Goal: Transaction & Acquisition: Book appointment/travel/reservation

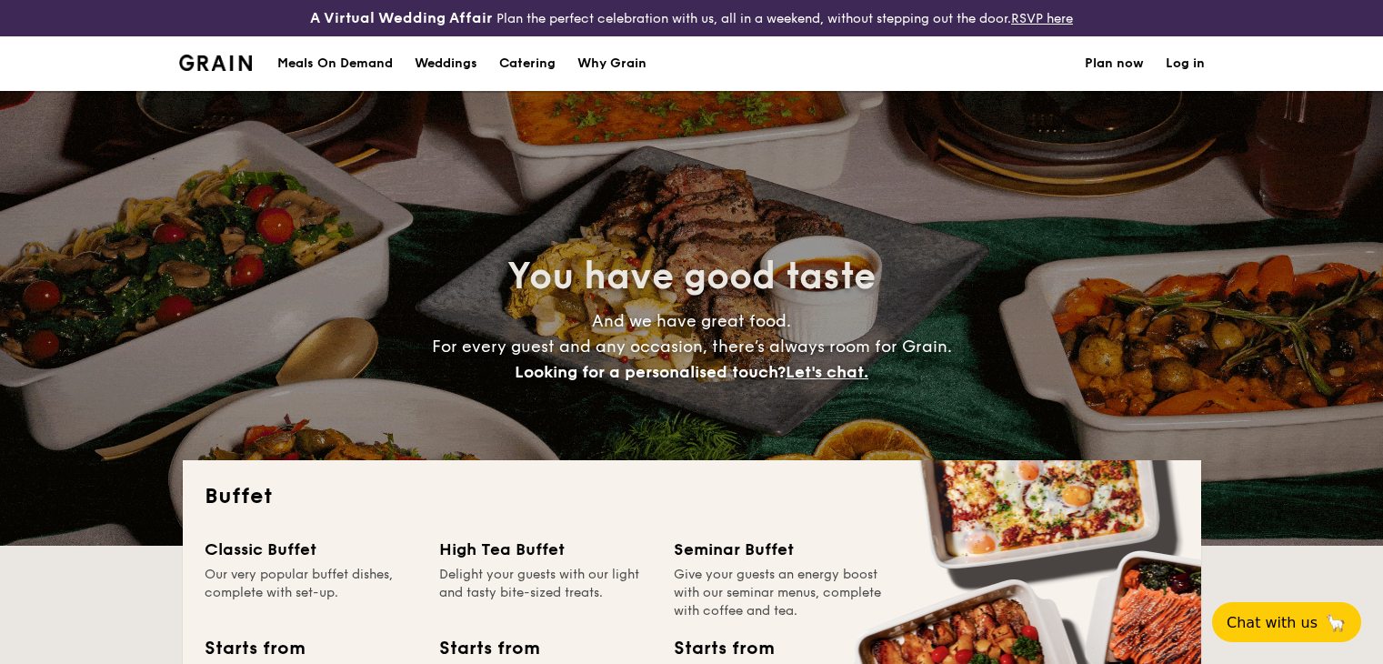
select select
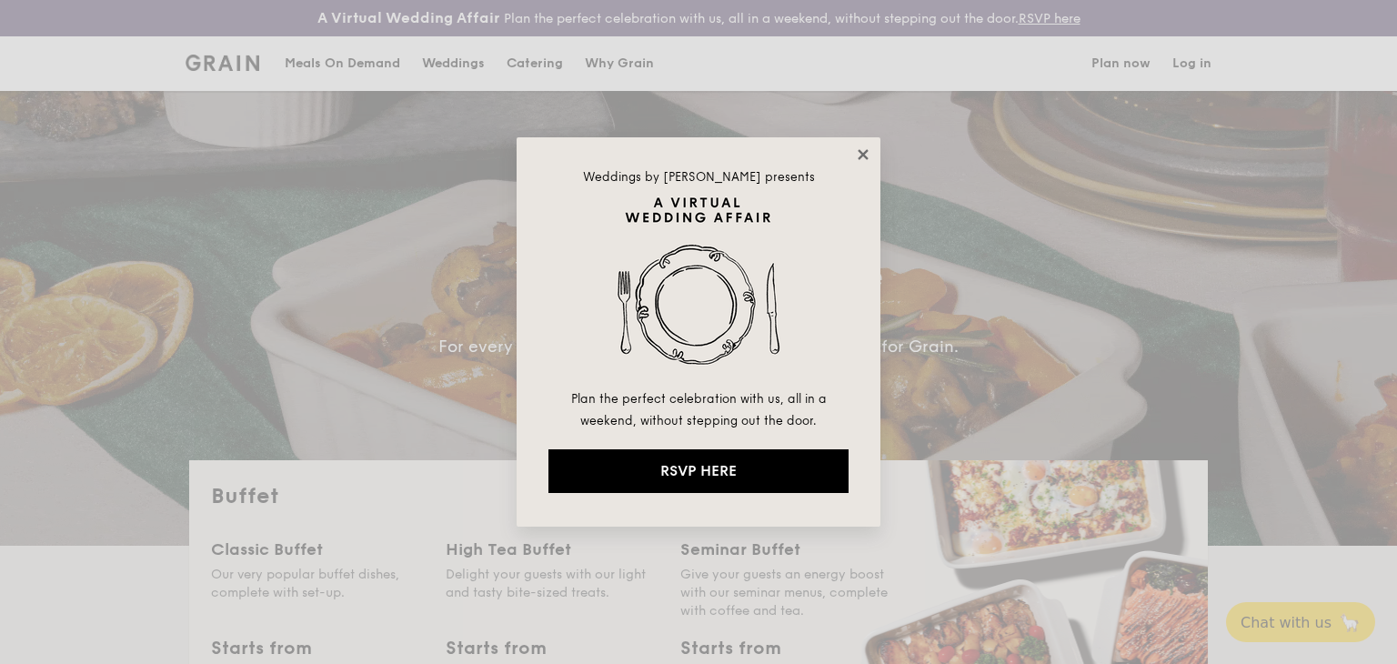
click at [864, 150] on icon at bounding box center [863, 154] width 16 height 16
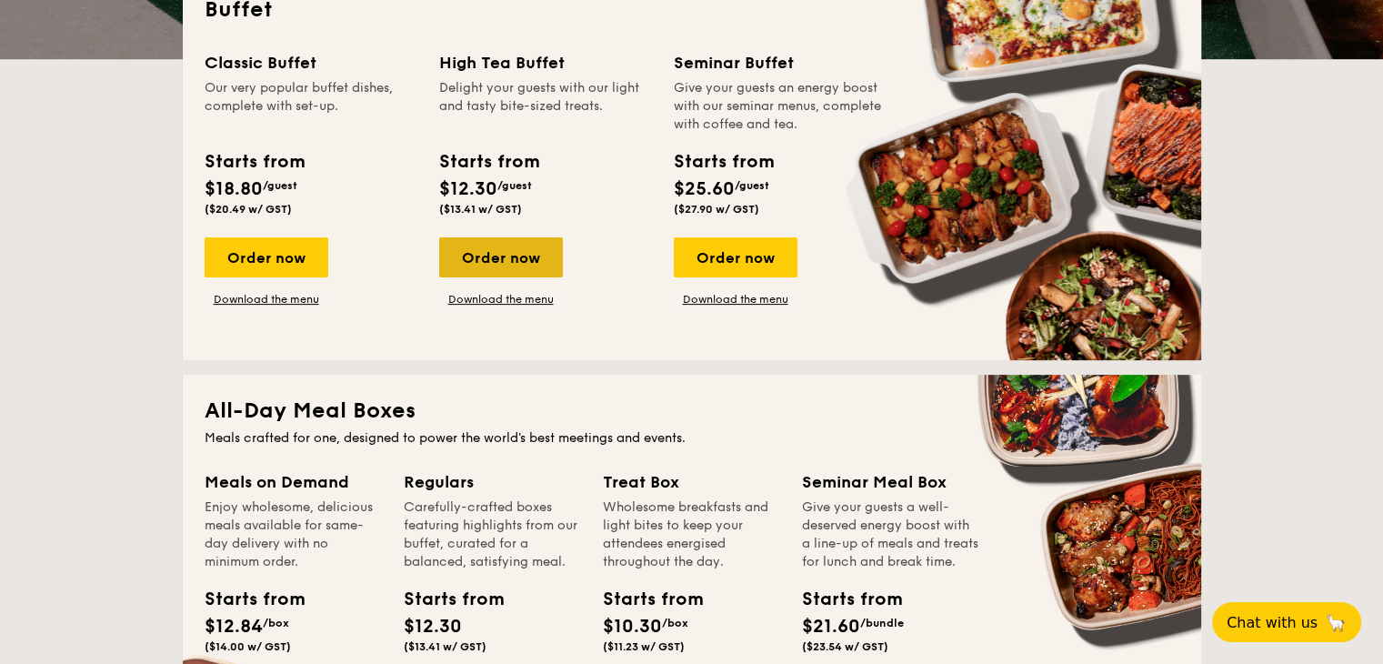
scroll to position [455, 0]
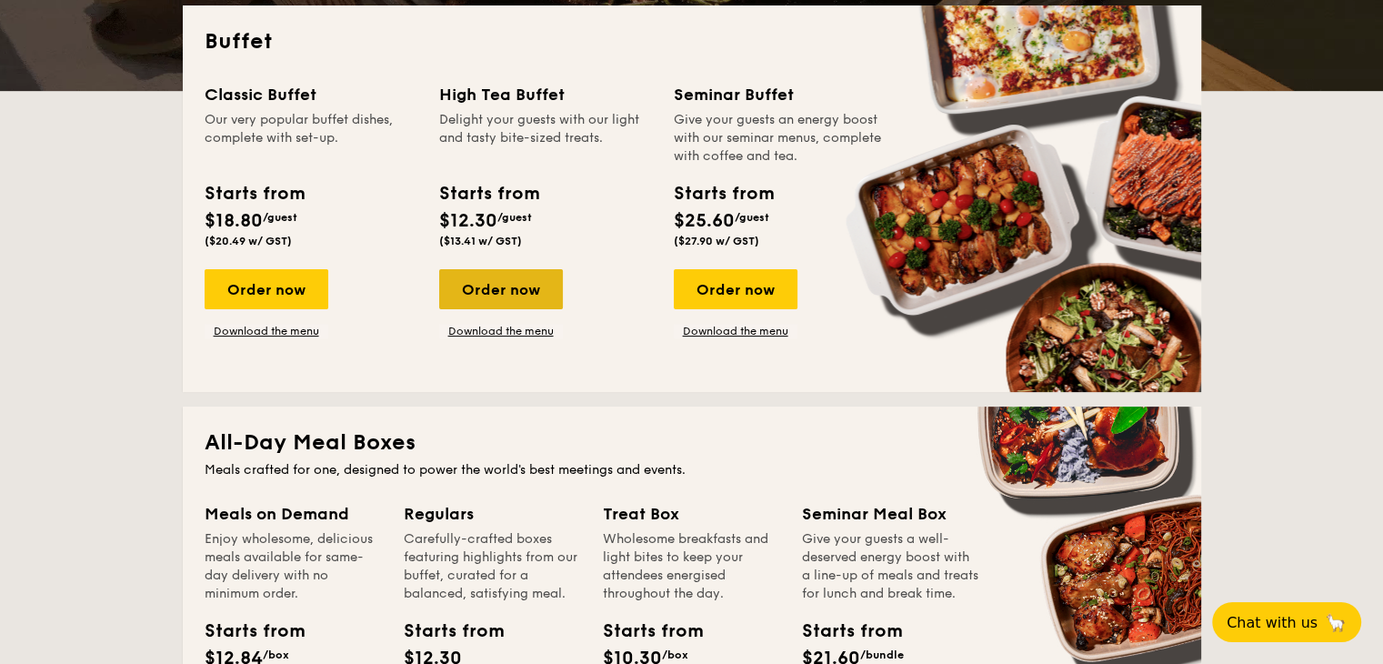
click at [511, 275] on div "Order now" at bounding box center [501, 289] width 124 height 40
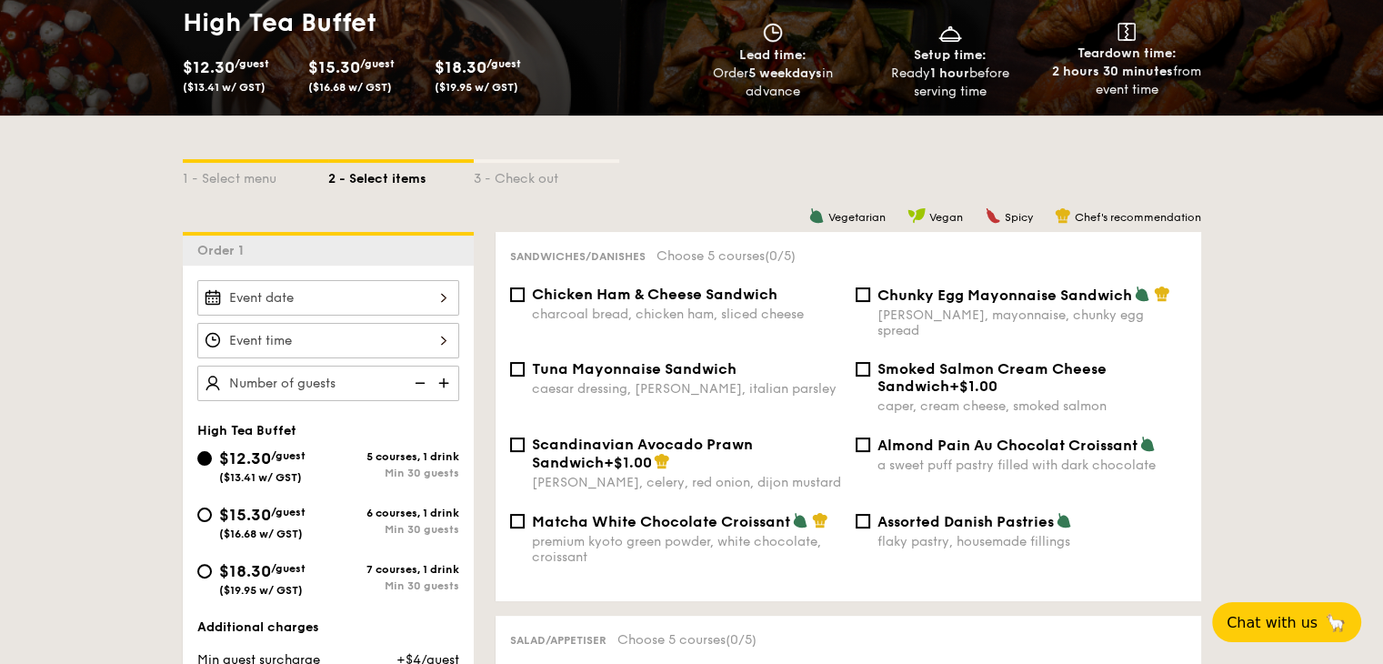
scroll to position [364, 0]
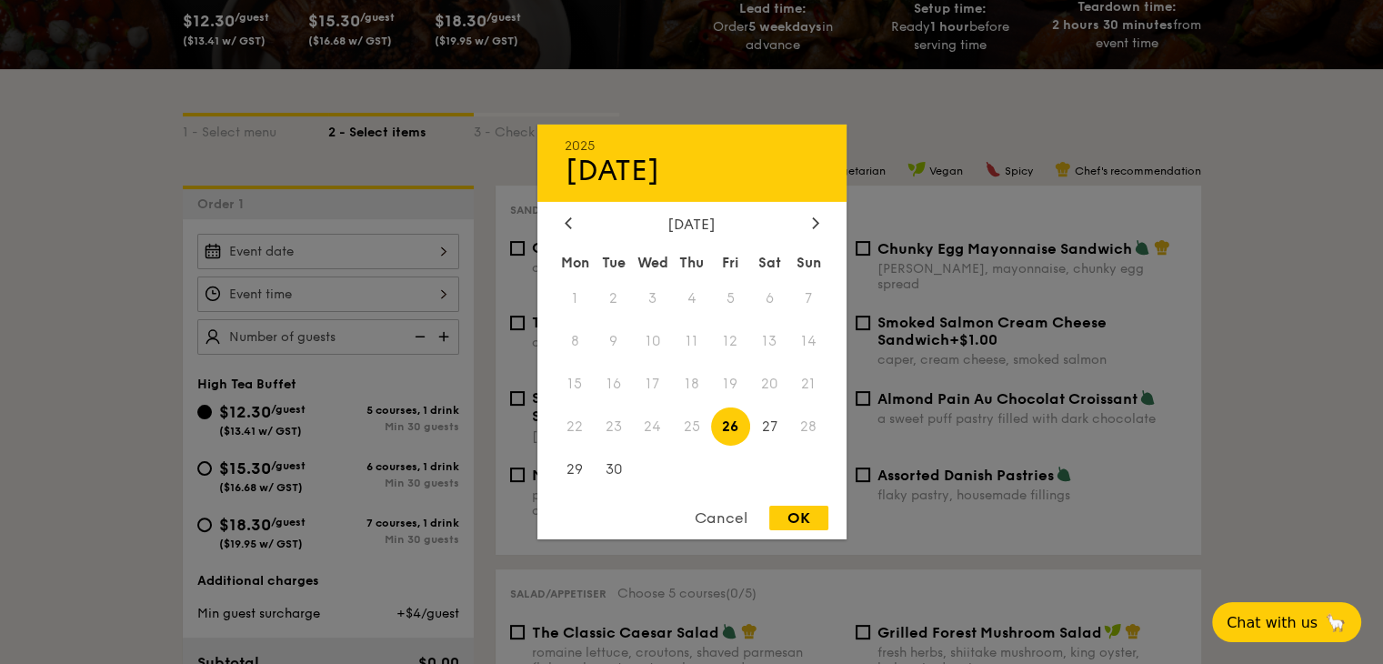
click at [381, 247] on div "2025 Sep [DATE] Tue Wed Thu Fri Sat Sun 1 2 3 4 5 6 7 8 9 10 11 12 13 14 15 16 …" at bounding box center [328, 251] width 262 height 35
click at [815, 216] on icon at bounding box center [815, 222] width 7 height 12
click at [647, 304] on span "1" at bounding box center [652, 298] width 39 height 39
click at [808, 513] on div "OK" at bounding box center [798, 518] width 59 height 25
type input "[DATE]"
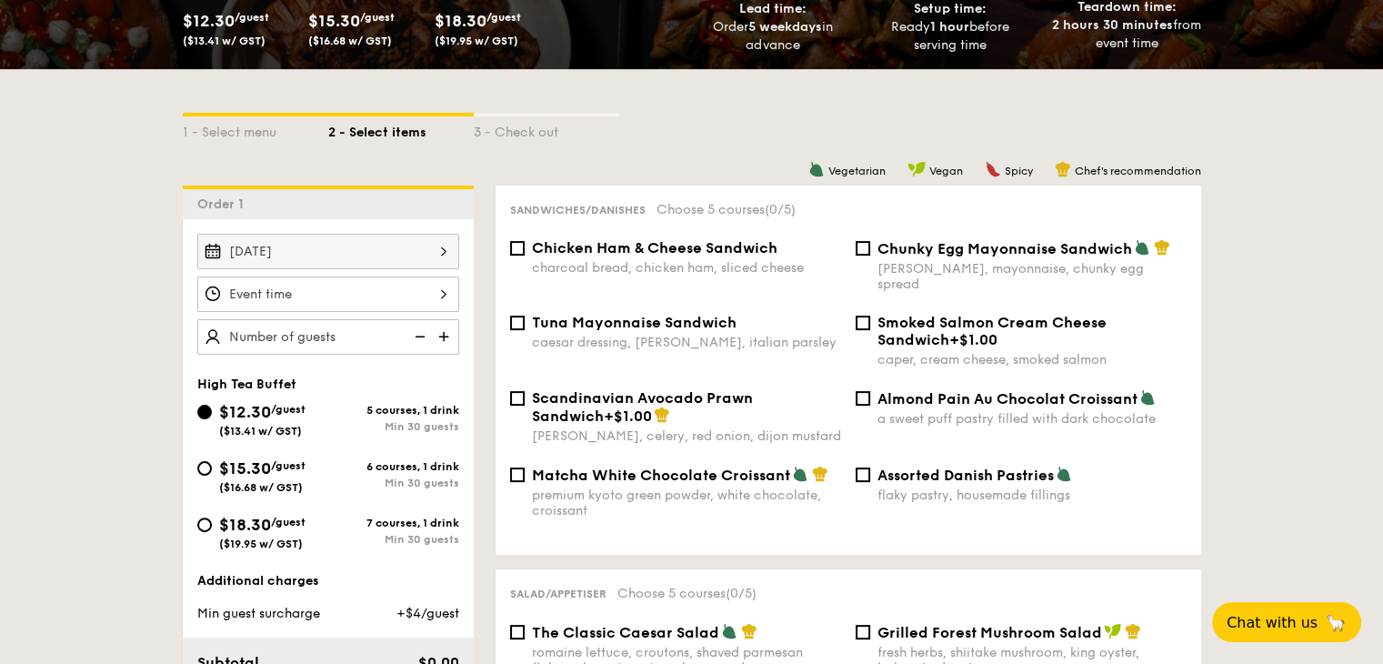
click at [369, 299] on div at bounding box center [328, 293] width 262 height 35
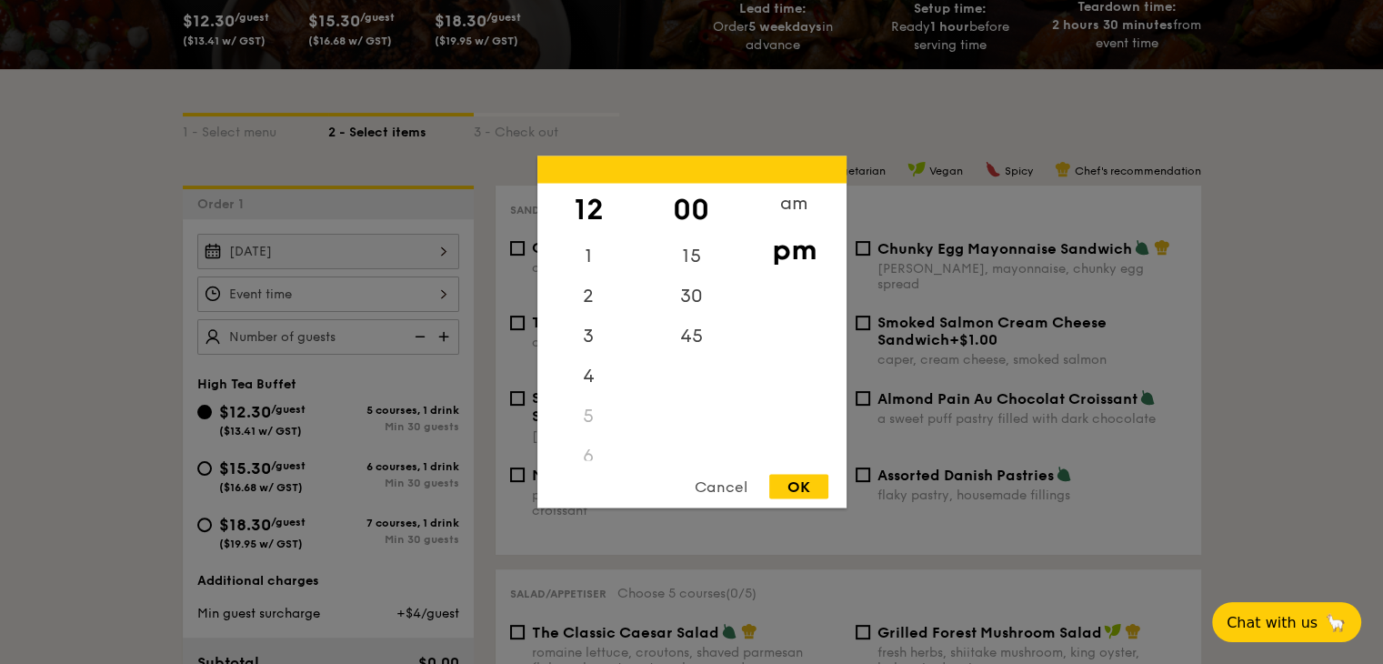
drag, startPoint x: 599, startPoint y: 208, endPoint x: 603, endPoint y: 187, distance: 21.2
click at [603, 187] on div "12" at bounding box center [588, 210] width 103 height 53
click at [798, 488] on div "OK" at bounding box center [798, 487] width 59 height 25
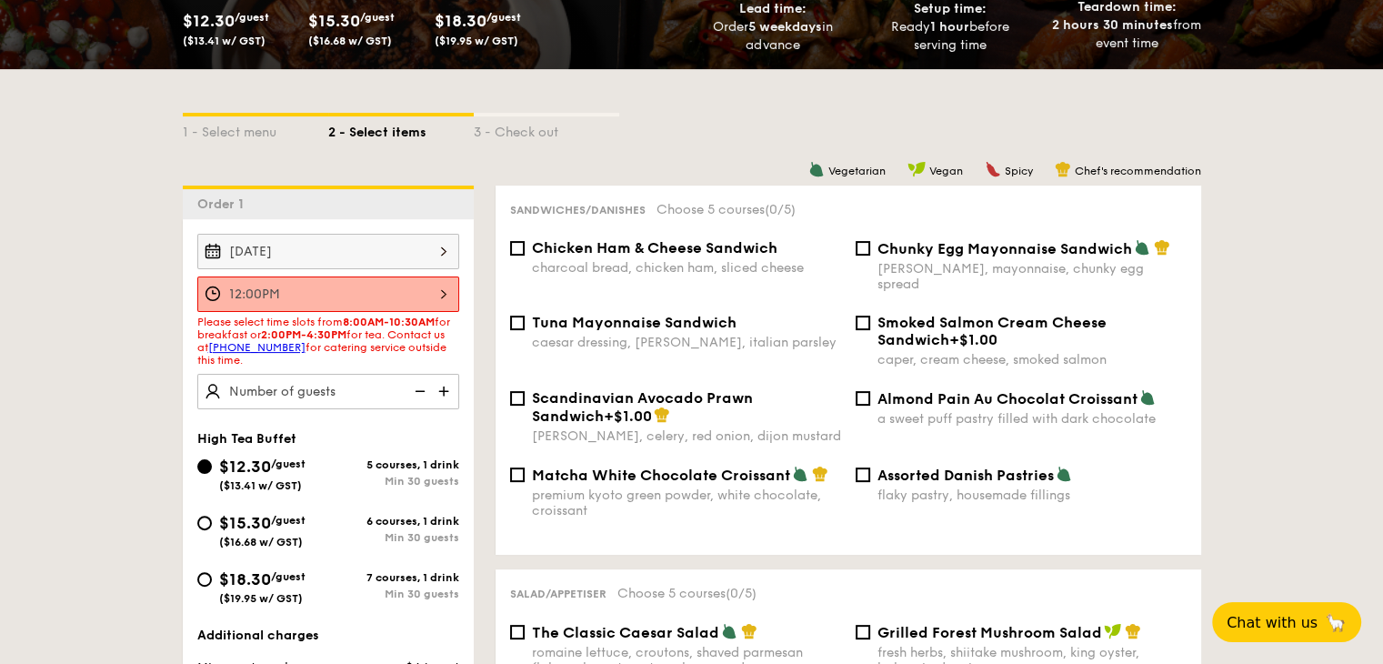
click at [439, 282] on div "12:00PM" at bounding box center [328, 293] width 262 height 35
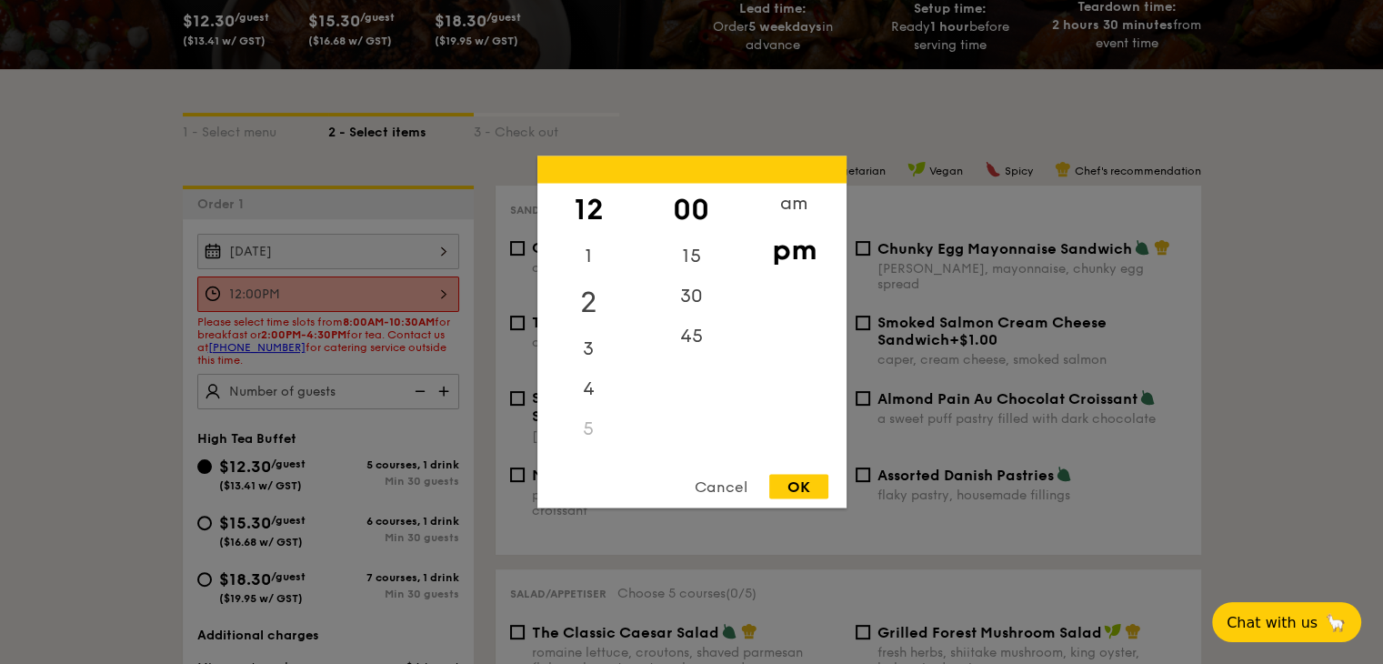
click at [596, 306] on div "2" at bounding box center [588, 302] width 103 height 53
click at [816, 494] on div "OK" at bounding box center [798, 487] width 59 height 25
type input "2:00PM"
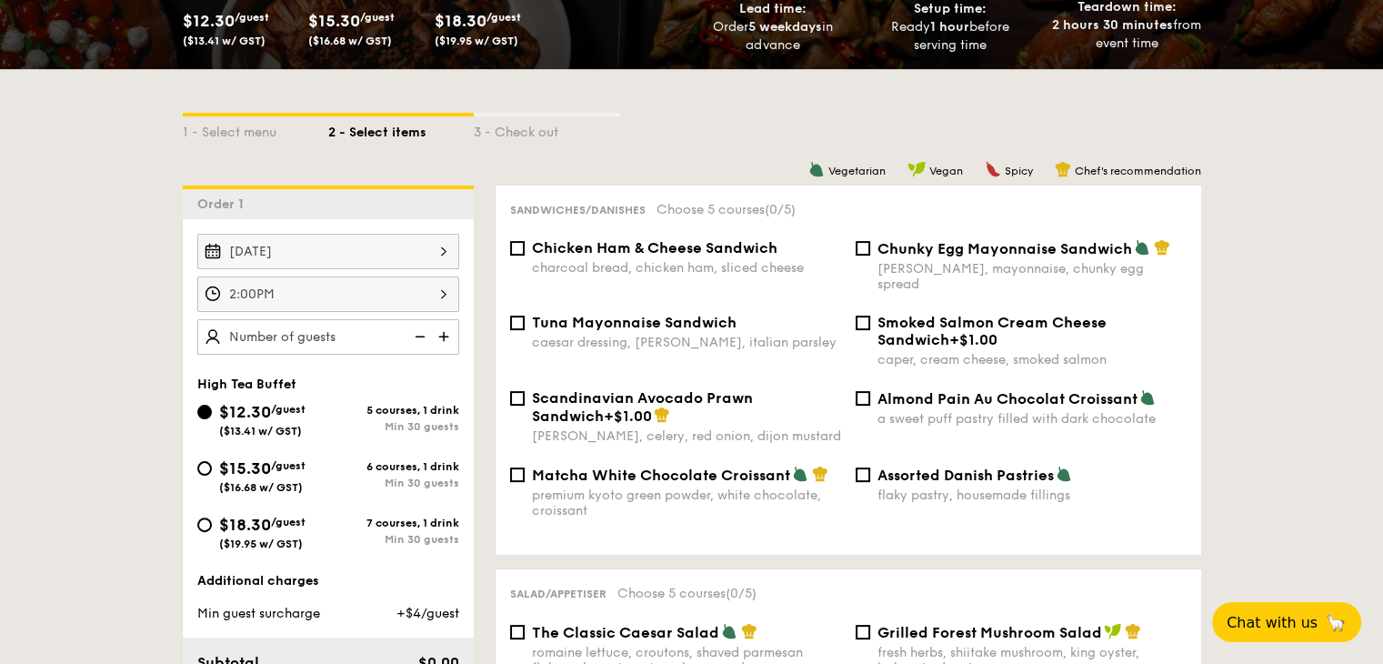
click at [318, 316] on div "[DATE] 2:00PM" at bounding box center [328, 294] width 262 height 121
type input "50 guests"
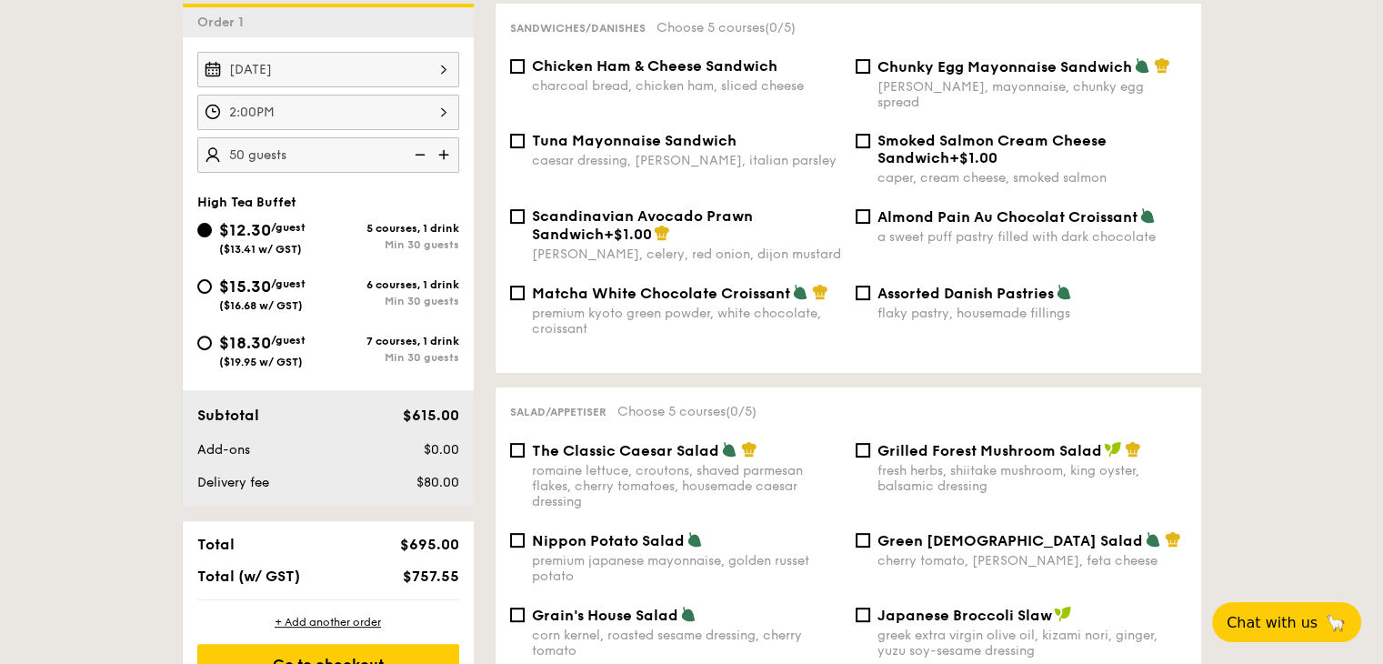
scroll to position [273, 0]
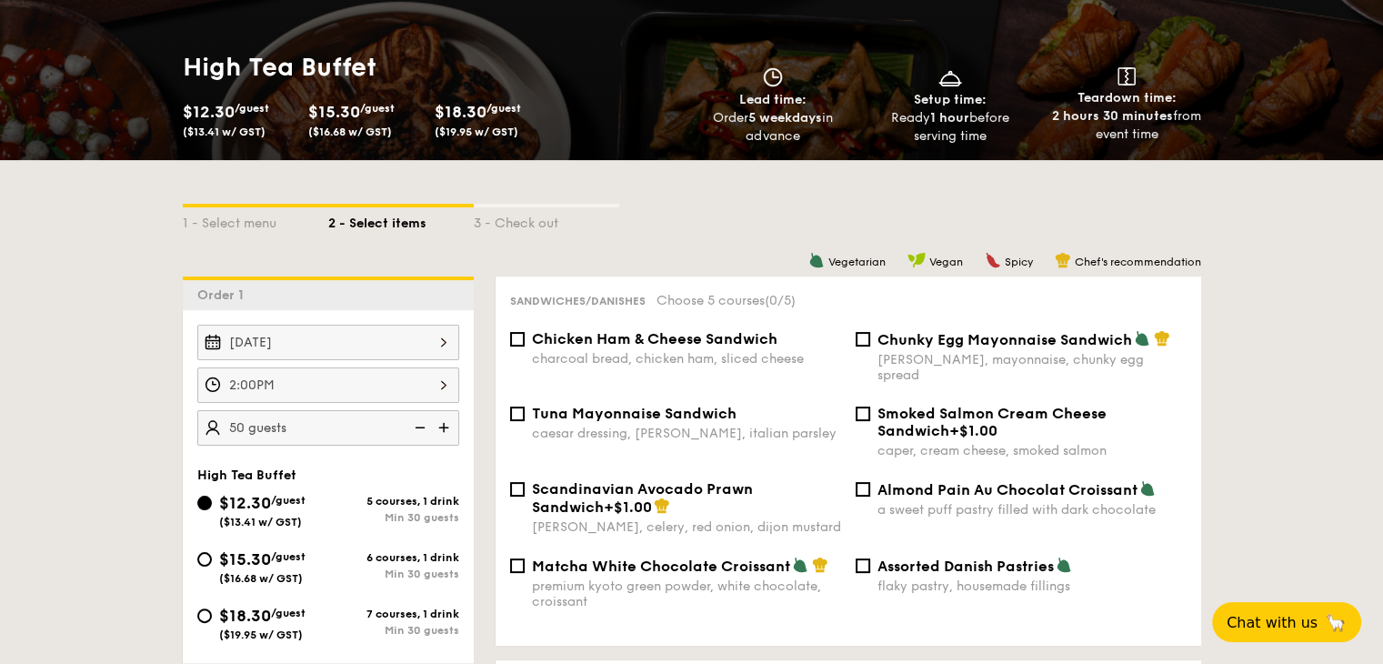
click at [724, 336] on span "Chicken Ham & Cheese Sandwich" at bounding box center [654, 338] width 245 height 17
click at [525, 336] on input "Chicken Ham & Cheese Sandwich charcoal bread, chicken ham, sliced cheese" at bounding box center [517, 339] width 15 height 15
checkbox input "true"
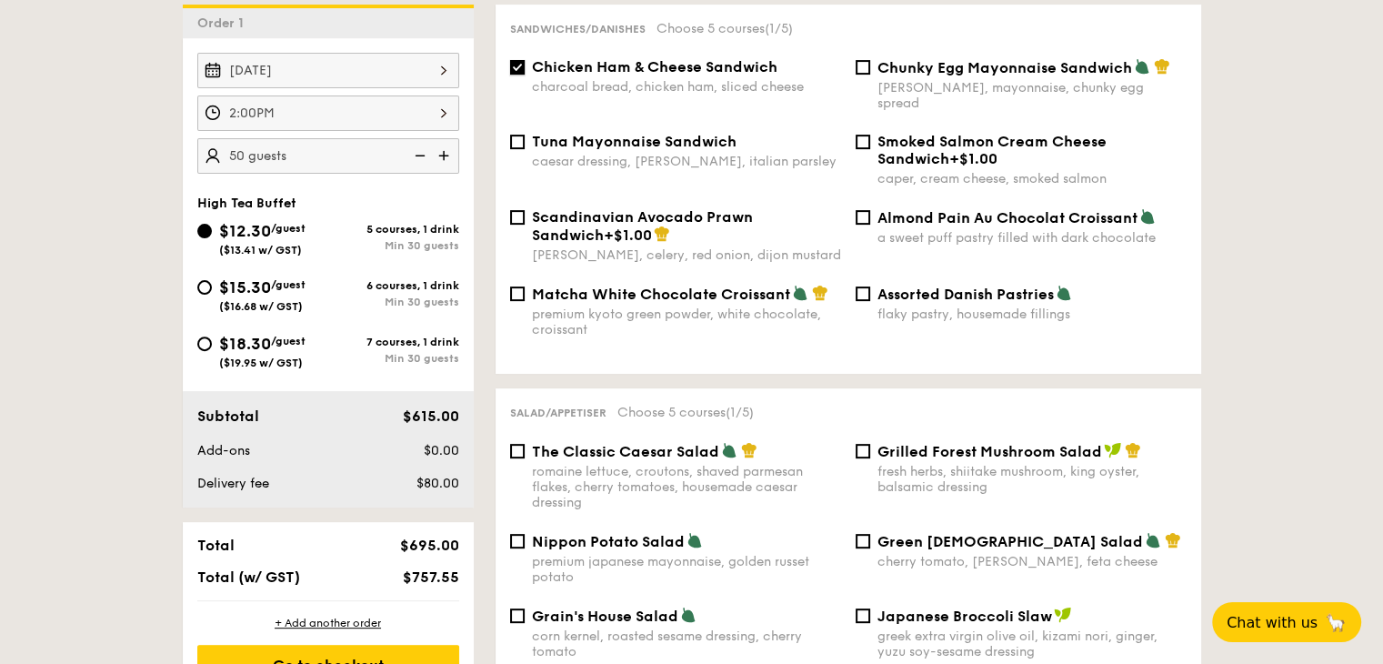
scroll to position [546, 0]
click at [686, 443] on span "The Classic Caesar Salad" at bounding box center [625, 450] width 187 height 17
click at [525, 443] on input "The Classic Caesar Salad romaine lettuce, croutons, shaved parmesan flakes, che…" at bounding box center [517, 450] width 15 height 15
checkbox input "true"
click at [916, 442] on span "Grilled Forest Mushroom Salad" at bounding box center [989, 450] width 225 height 17
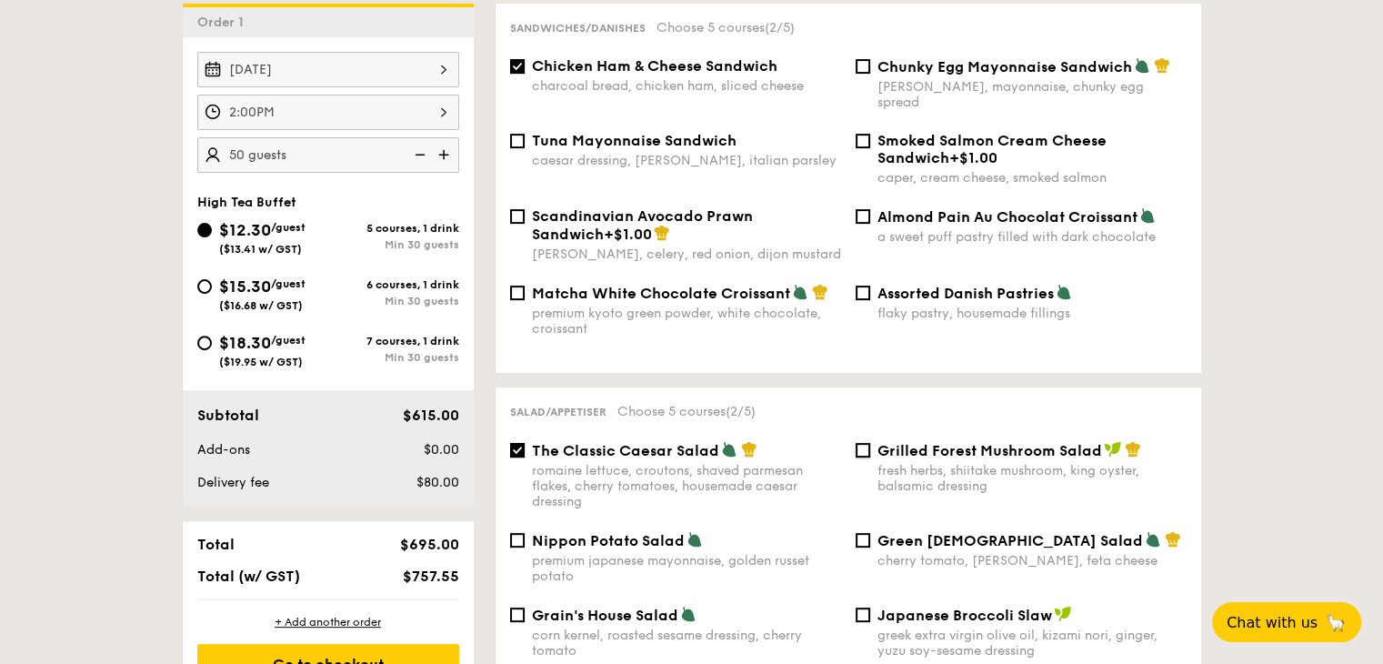
click at [870, 443] on input "Grilled Forest Mushroom Salad fresh herbs, shiitake mushroom, king oyster, bals…" at bounding box center [863, 450] width 15 height 15
checkbox input "true"
click at [691, 444] on span "The Classic Caesar Salad" at bounding box center [625, 450] width 187 height 17
click at [525, 444] on input "The Classic Caesar Salad romaine lettuce, croutons, shaved parmesan flakes, che…" at bounding box center [517, 450] width 15 height 15
checkbox input "false"
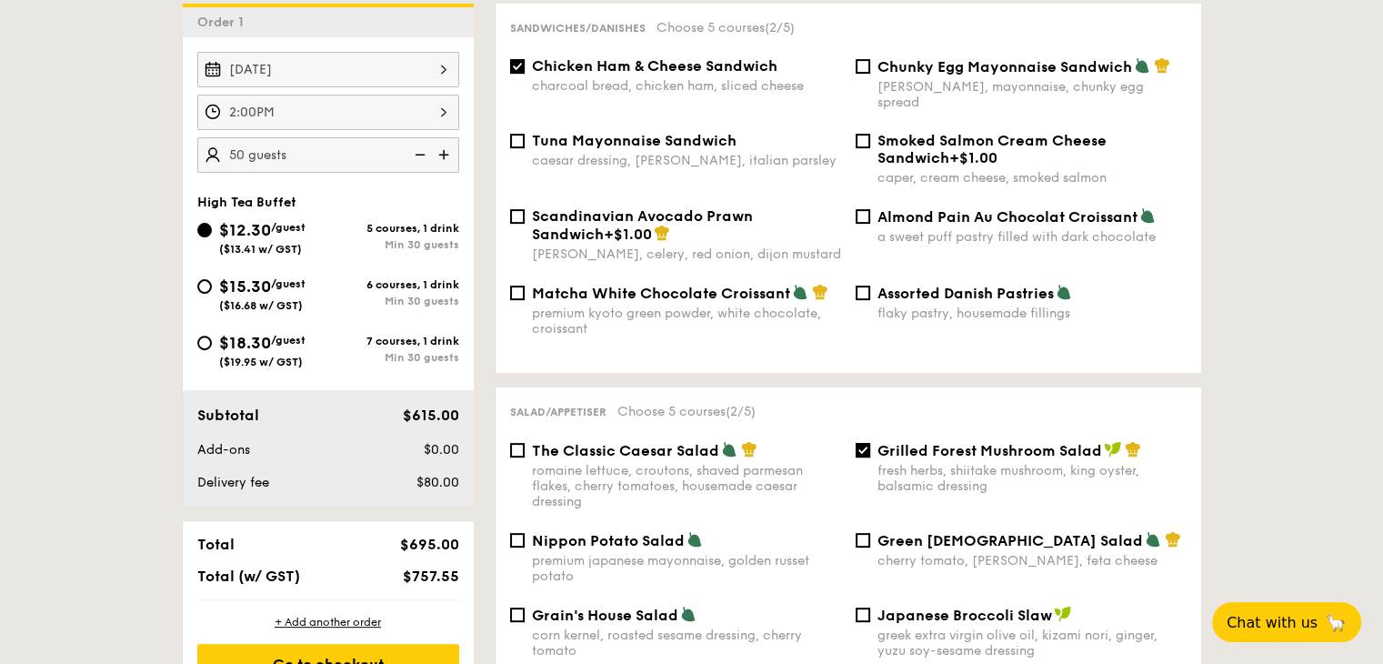
click at [901, 442] on span "Grilled Forest Mushroom Salad" at bounding box center [989, 450] width 225 height 17
click at [870, 443] on input "Grilled Forest Mushroom Salad fresh herbs, shiitake mushroom, king oyster, bals…" at bounding box center [863, 450] width 15 height 15
checkbox input "false"
click at [960, 285] on span "Assorted Danish Pastries" at bounding box center [965, 293] width 176 height 17
click at [870, 286] on input "Assorted Danish Pastries flaky pastry, housemade fillings" at bounding box center [863, 293] width 15 height 15
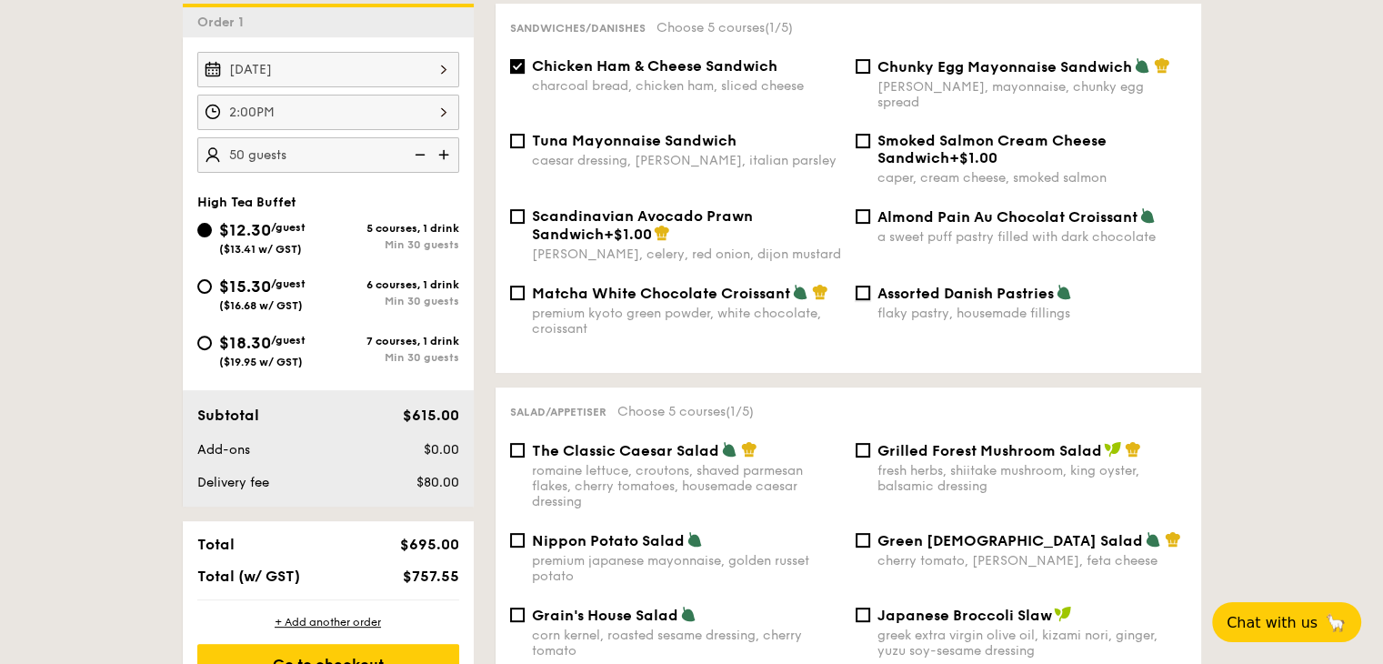
checkbox input "true"
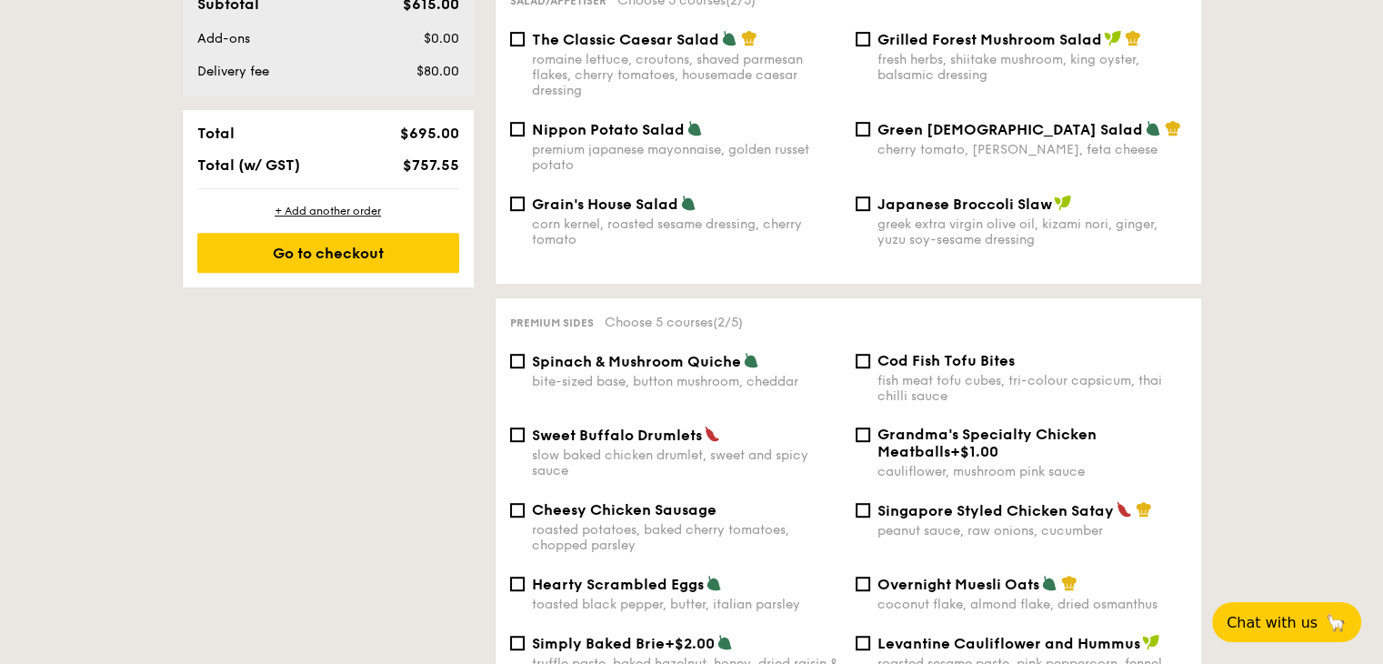
scroll to position [1000, 0]
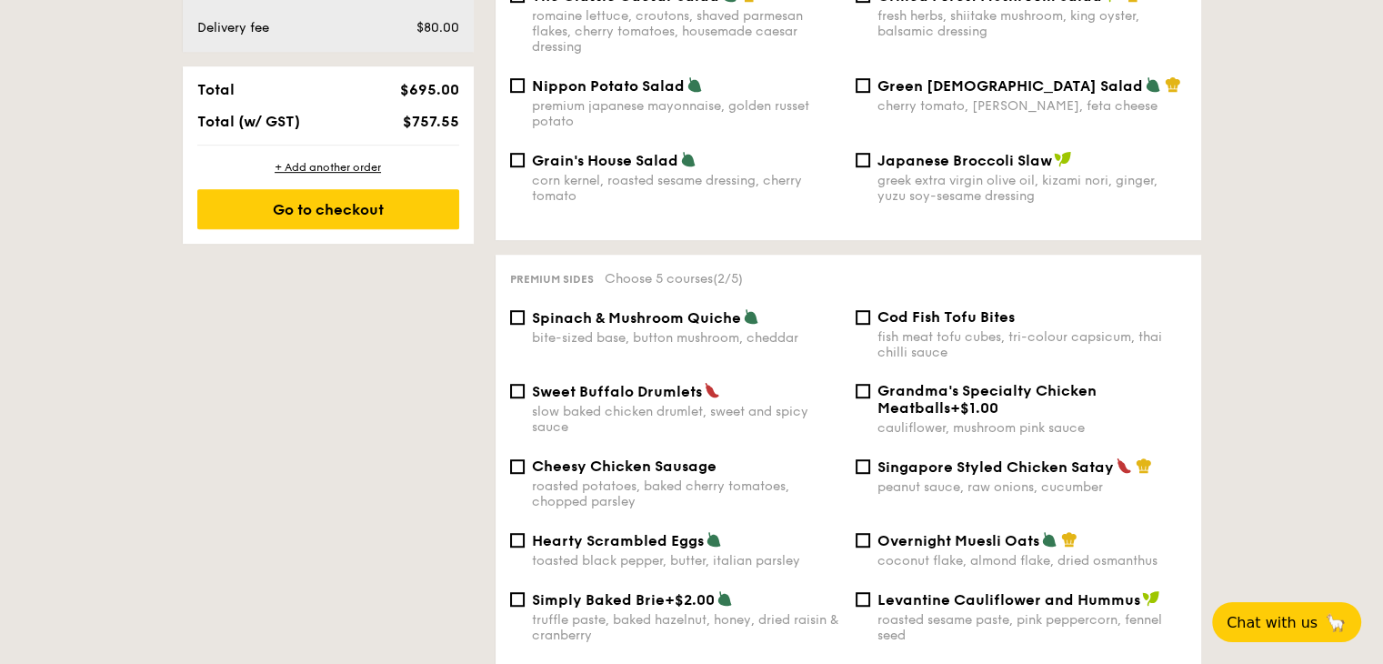
click at [974, 316] on span "Cod Fish Tofu Bites" at bounding box center [945, 316] width 137 height 17
click at [870, 316] on input "Cod Fish Tofu Bites fish meat tofu cubes, tri-colour capsicum, thai chilli sauce" at bounding box center [863, 317] width 15 height 15
click at [967, 316] on span "Cod Fish Tofu Bites" at bounding box center [945, 316] width 137 height 17
click at [870, 316] on input "Cod Fish Tofu Bites fish meat tofu cubes, tri-colour capsicum, thai chilli sauce" at bounding box center [863, 317] width 15 height 15
click at [967, 317] on span "Cod Fish Tofu Bites" at bounding box center [945, 316] width 137 height 17
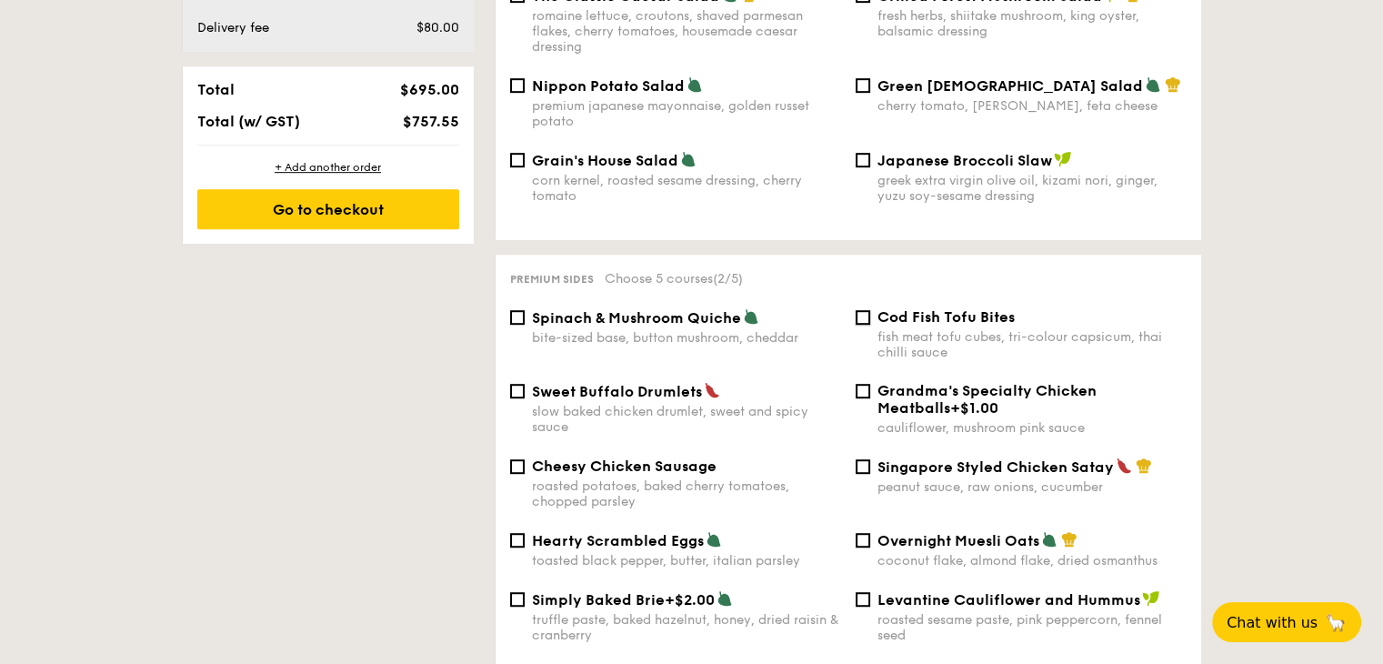
click at [870, 317] on input "Cod Fish Tofu Bites fish meat tofu cubes, tri-colour capsicum, thai chilli sauce" at bounding box center [863, 317] width 15 height 15
checkbox input "true"
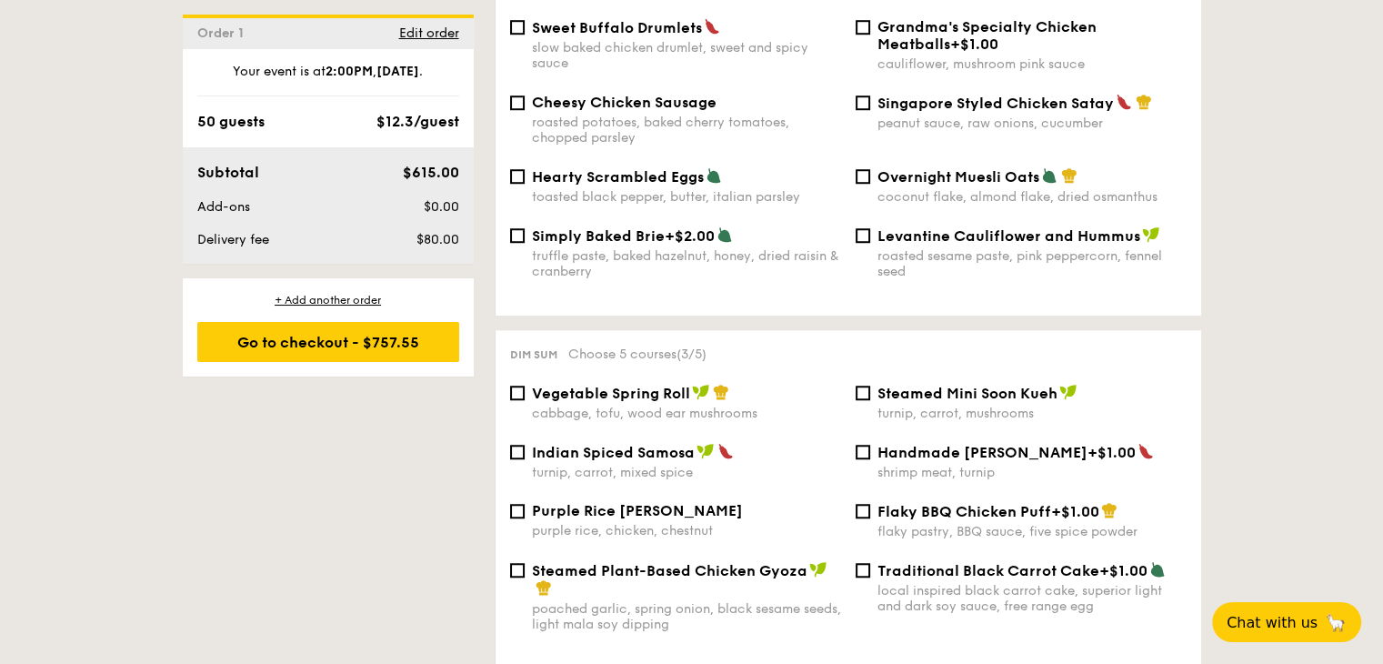
click at [661, 394] on span "Vegetable Spring Roll" at bounding box center [611, 393] width 158 height 17
click at [525, 394] on input "Vegetable Spring Roll cabbage, tofu, wood ear mushrooms" at bounding box center [517, 393] width 15 height 15
checkbox input "true"
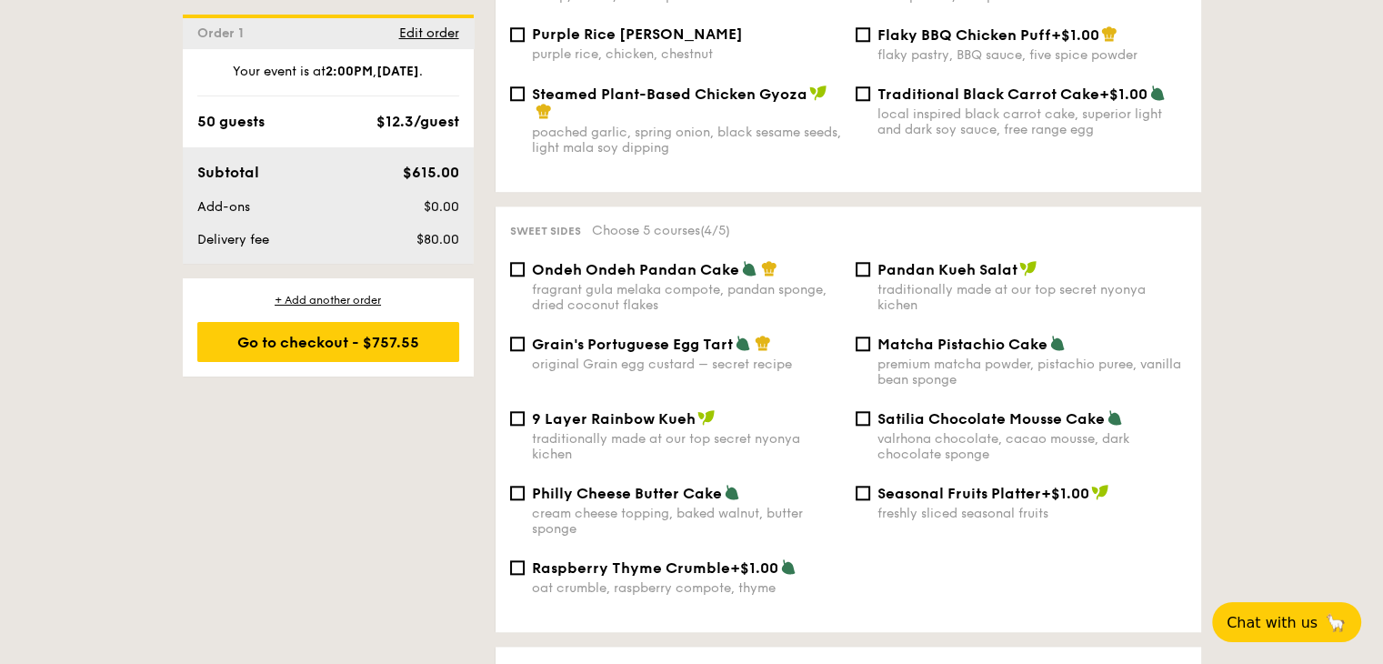
scroll to position [1909, 0]
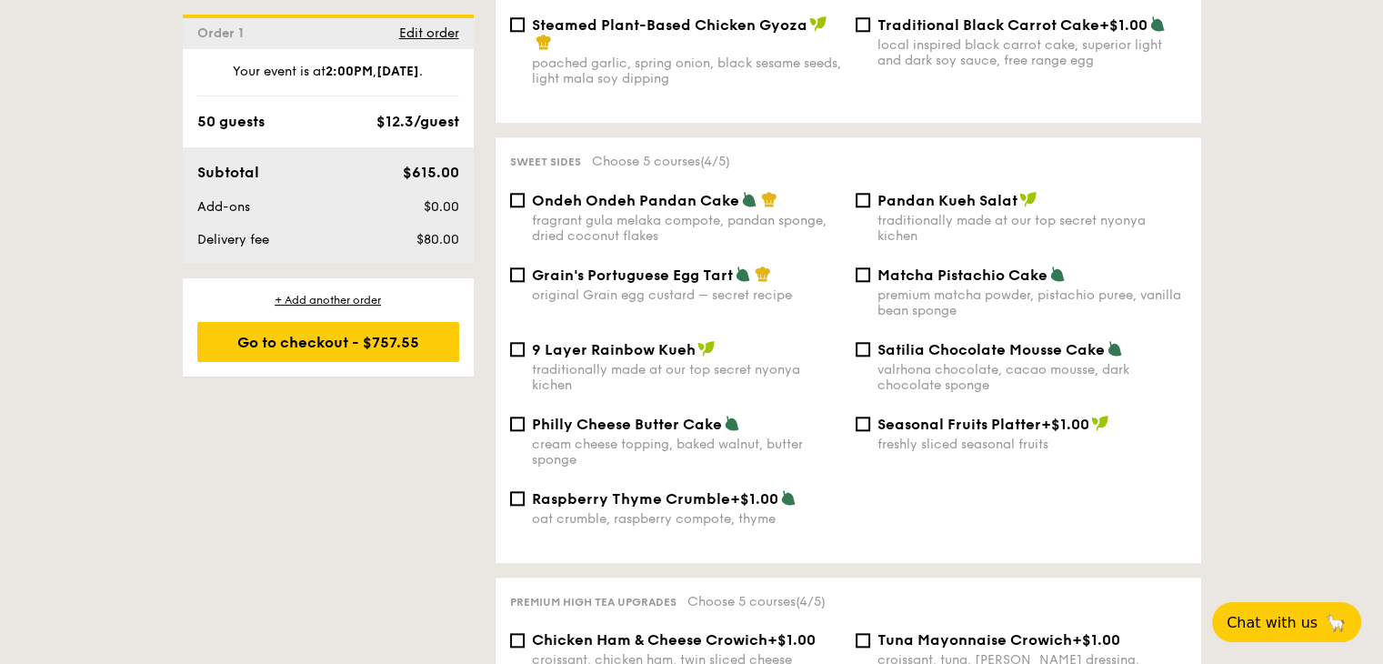
click at [653, 284] on span "Grain's Portuguese Egg Tart" at bounding box center [632, 274] width 201 height 17
click at [525, 282] on input "Grain's Portuguese Egg Tart original Grain egg custard – secret recipe" at bounding box center [517, 274] width 15 height 15
checkbox input "true"
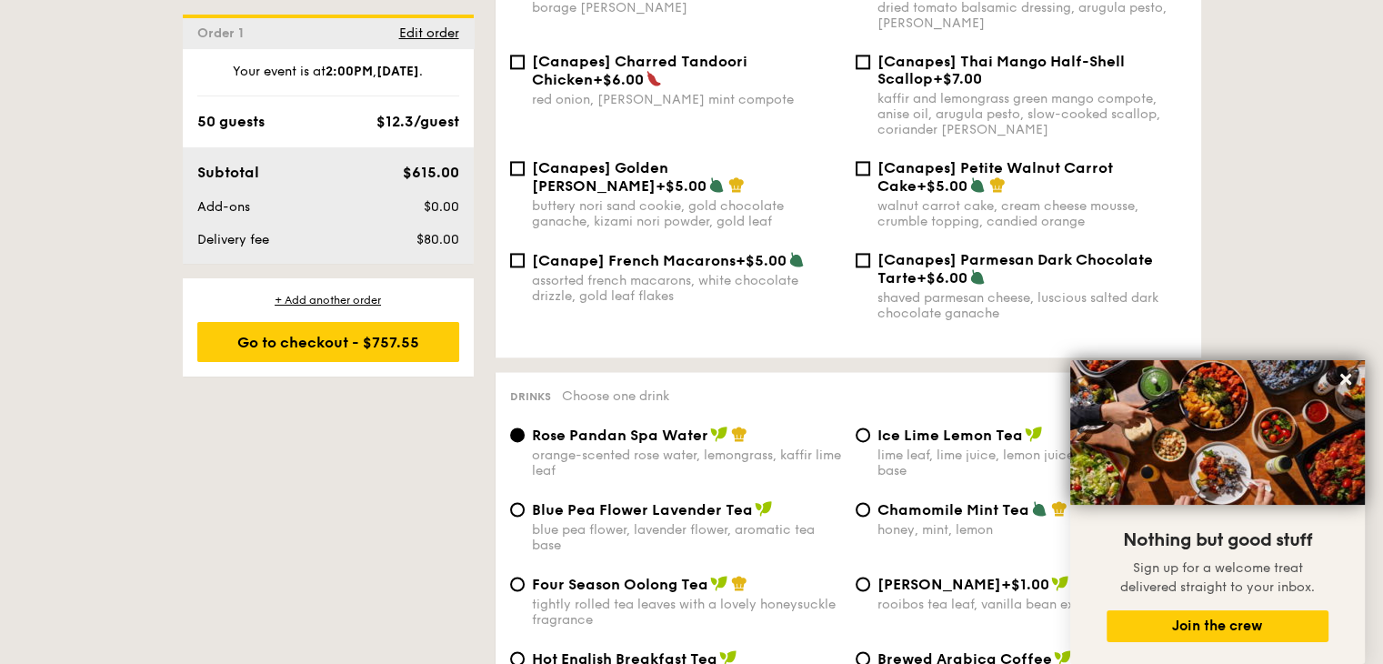
scroll to position [3000, 0]
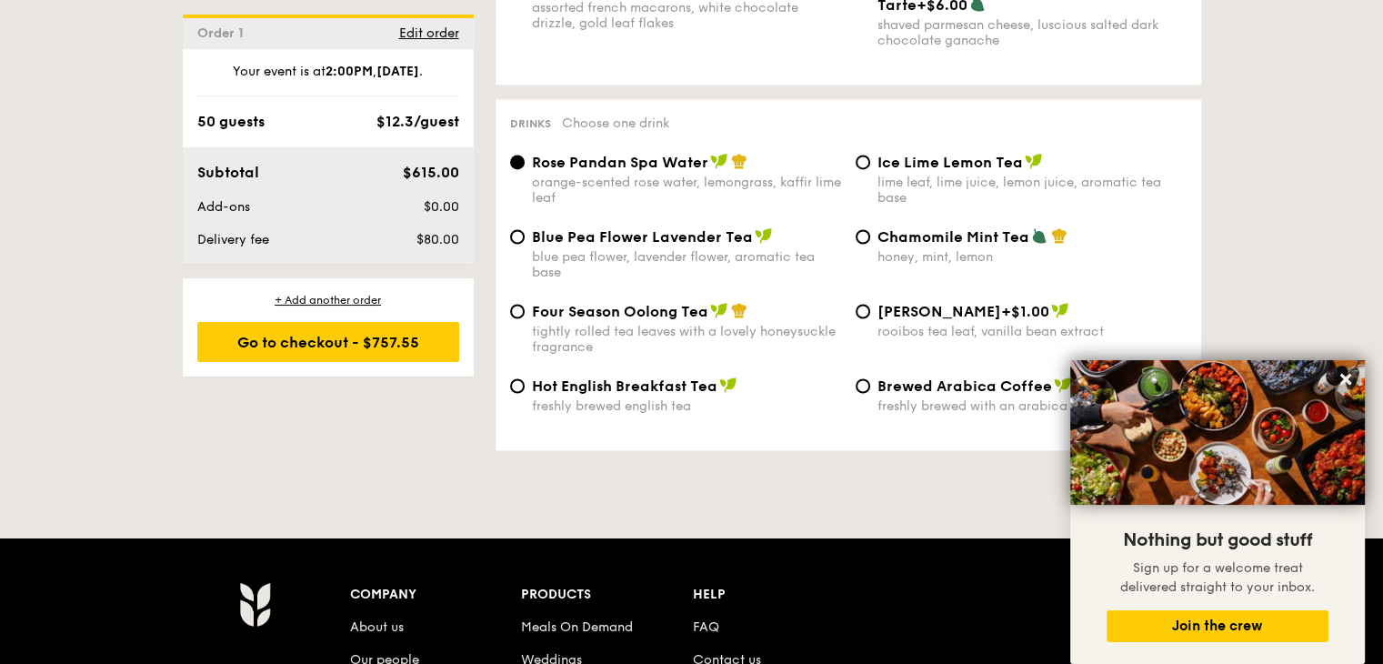
select select
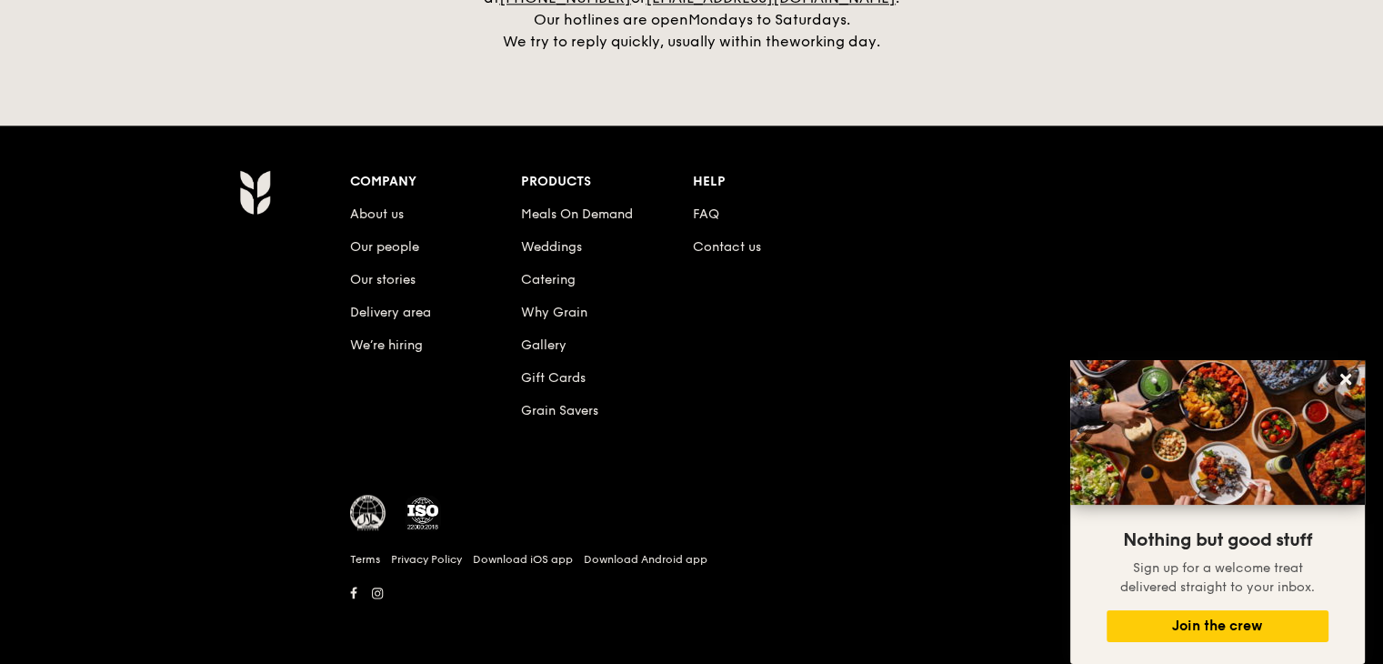
scroll to position [491, 0]
